Goal: Information Seeking & Learning: Check status

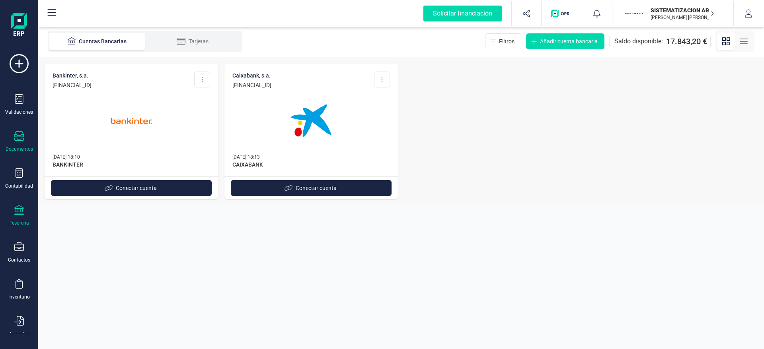
click at [26, 137] on div "Documentos" at bounding box center [19, 141] width 32 height 21
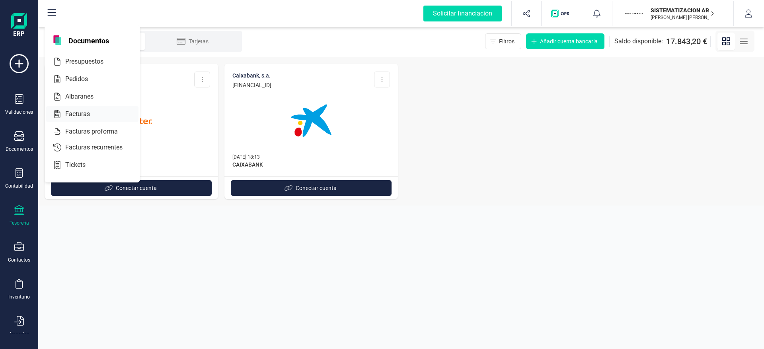
click at [73, 107] on div "Facturas" at bounding box center [92, 114] width 92 height 16
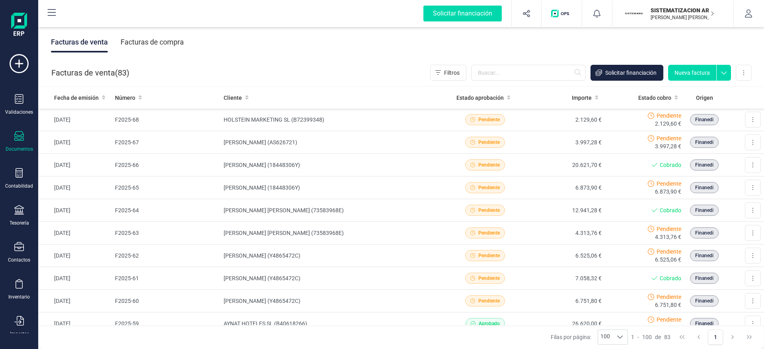
click at [157, 39] on div "Facturas de compra" at bounding box center [152, 42] width 63 height 21
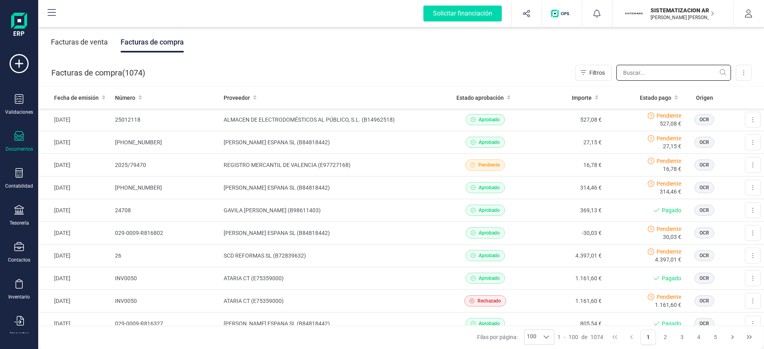
click at [638, 72] on input "text" at bounding box center [673, 73] width 115 height 16
type input "aljorsa"
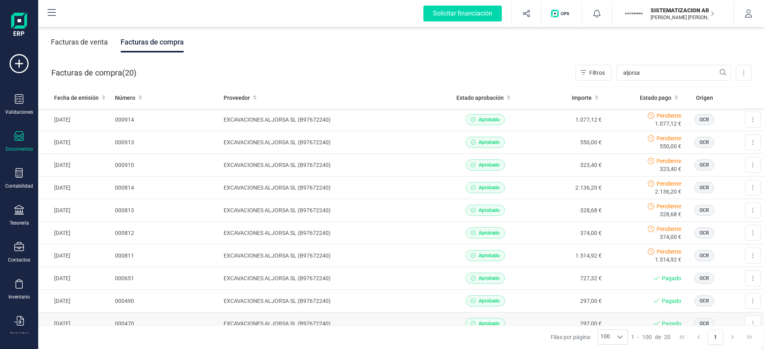
click at [548, 322] on td "297,00 €" at bounding box center [565, 324] width 80 height 23
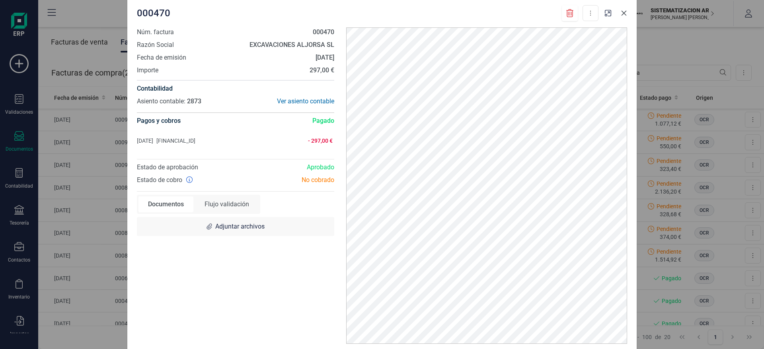
click at [626, 10] on icon "Close" at bounding box center [624, 13] width 6 height 6
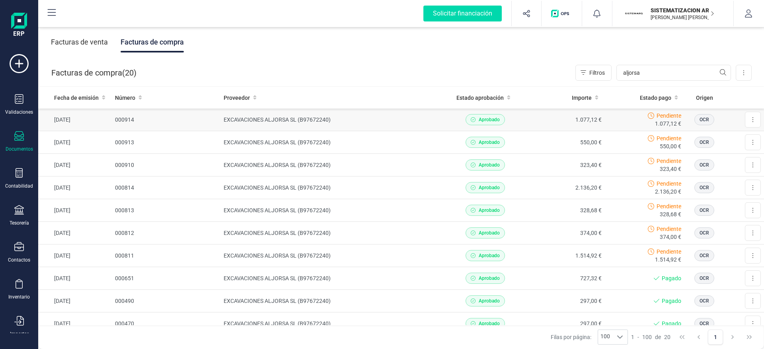
click at [546, 116] on td "1.077,12 €" at bounding box center [565, 120] width 80 height 23
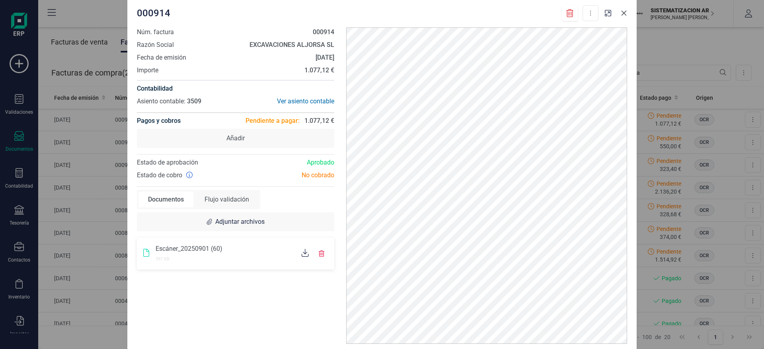
click at [622, 17] on button "Close" at bounding box center [624, 13] width 13 height 13
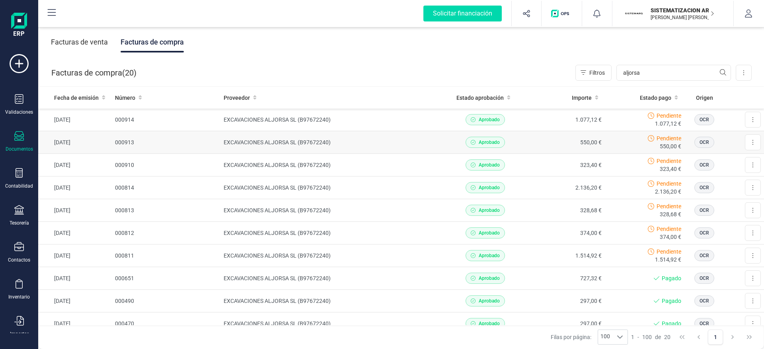
click at [608, 139] on div "Pendiente 550,00 €" at bounding box center [644, 143] width 73 height 16
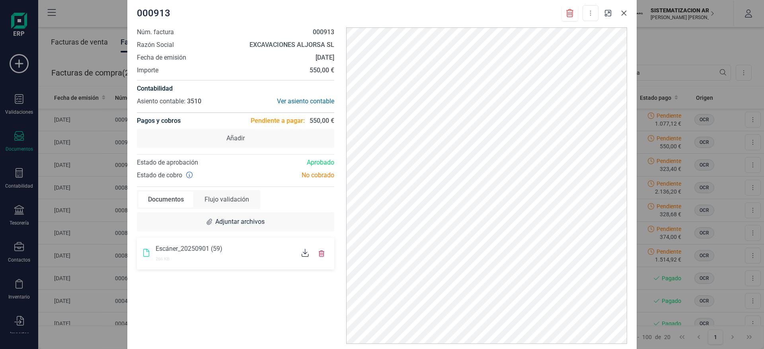
click at [626, 13] on icon "Close" at bounding box center [624, 13] width 6 height 6
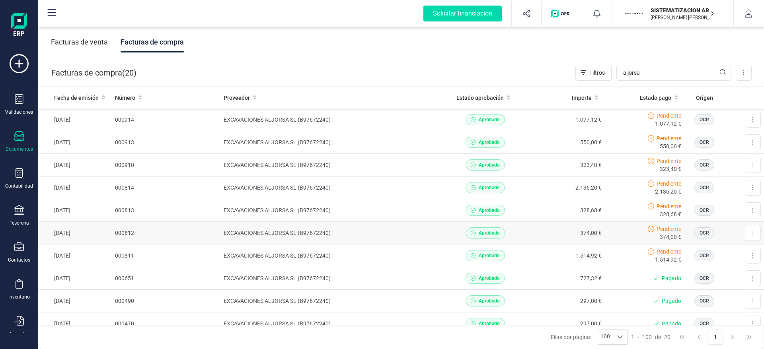
click at [620, 236] on div "Pendiente 374,00 €" at bounding box center [644, 233] width 73 height 16
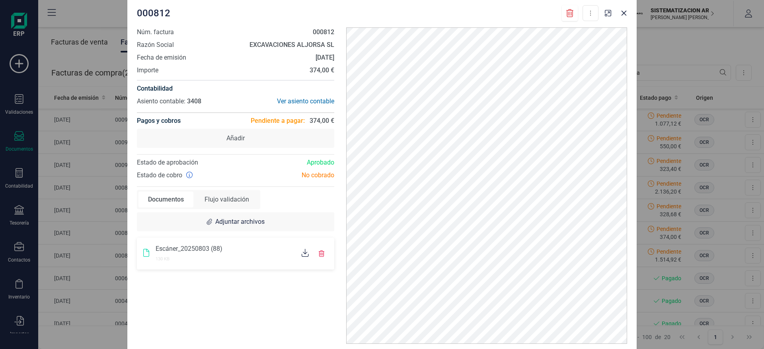
click at [657, 259] on div "000812 Descargar documento Marcar como pagada Núm. factura 000812 Razón Social …" at bounding box center [382, 174] width 764 height 349
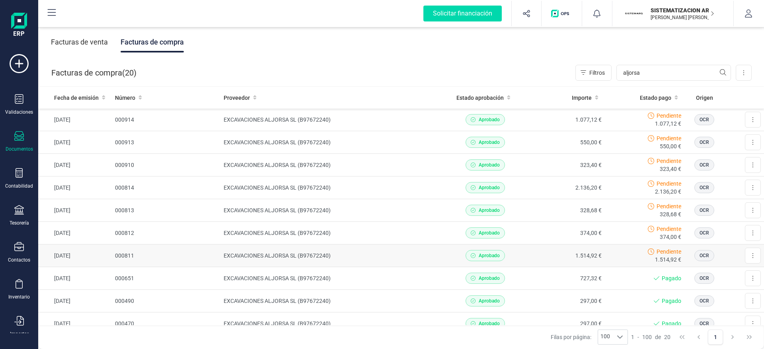
click at [620, 253] on div "Pendiente 1.514,92 €" at bounding box center [644, 256] width 73 height 16
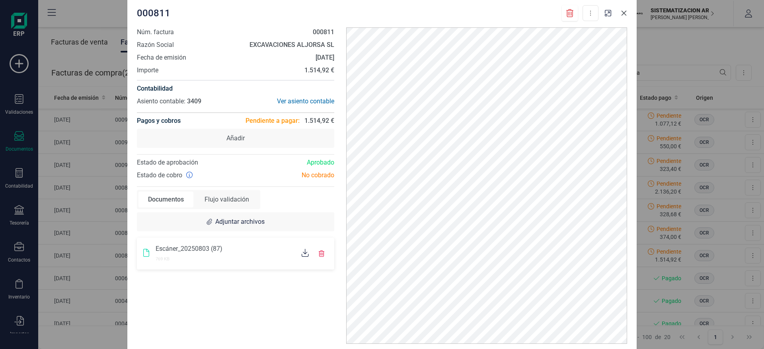
click at [627, 16] on button "Close" at bounding box center [624, 13] width 13 height 13
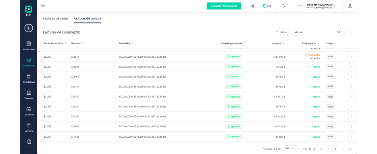
scroll to position [128, 0]
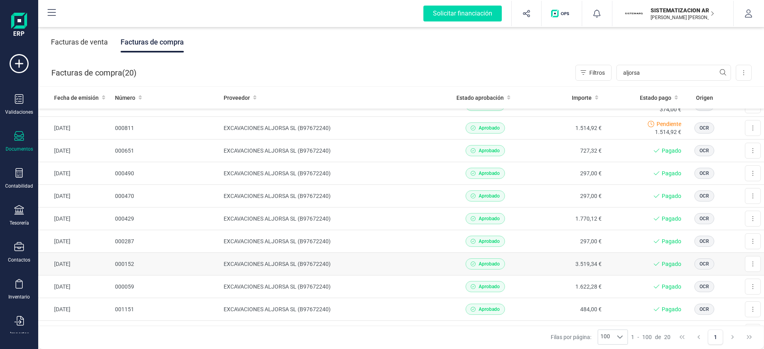
click at [615, 254] on td "Pagado" at bounding box center [645, 264] width 80 height 23
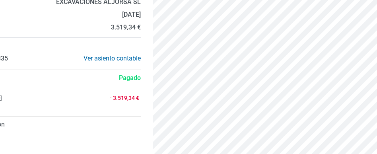
scroll to position [152, 0]
